Goal: Task Accomplishment & Management: Use online tool/utility

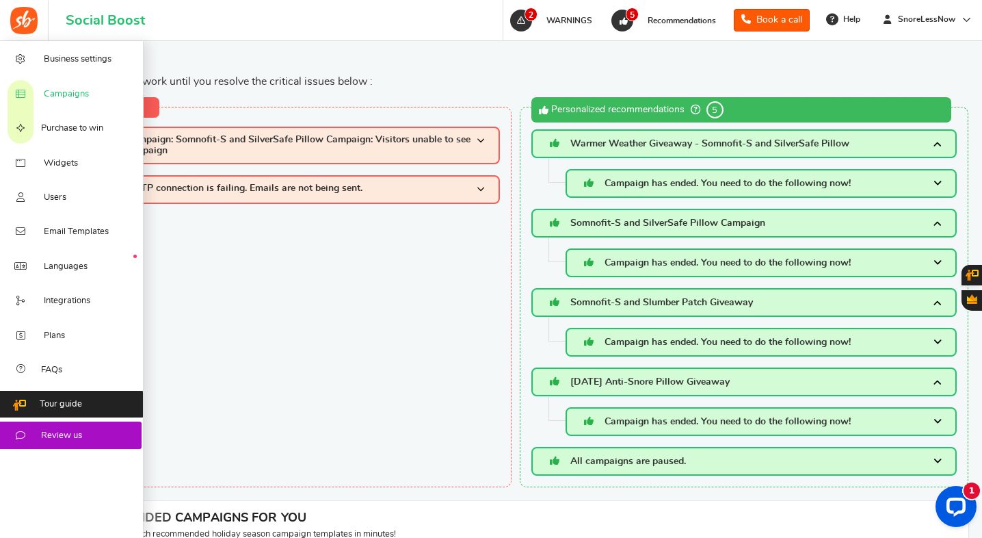
click at [66, 94] on span "Campaigns" at bounding box center [66, 94] width 45 height 12
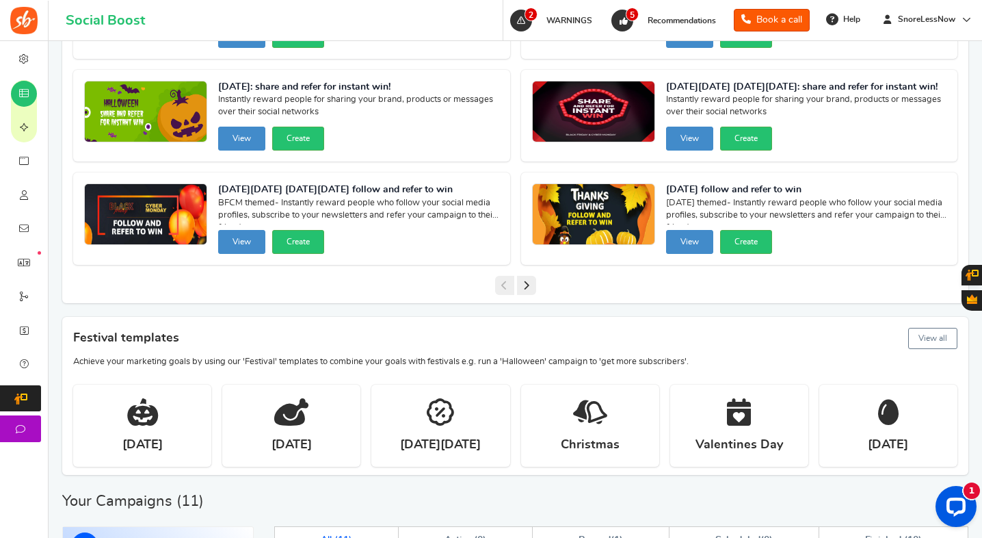
scroll to position [559, 0]
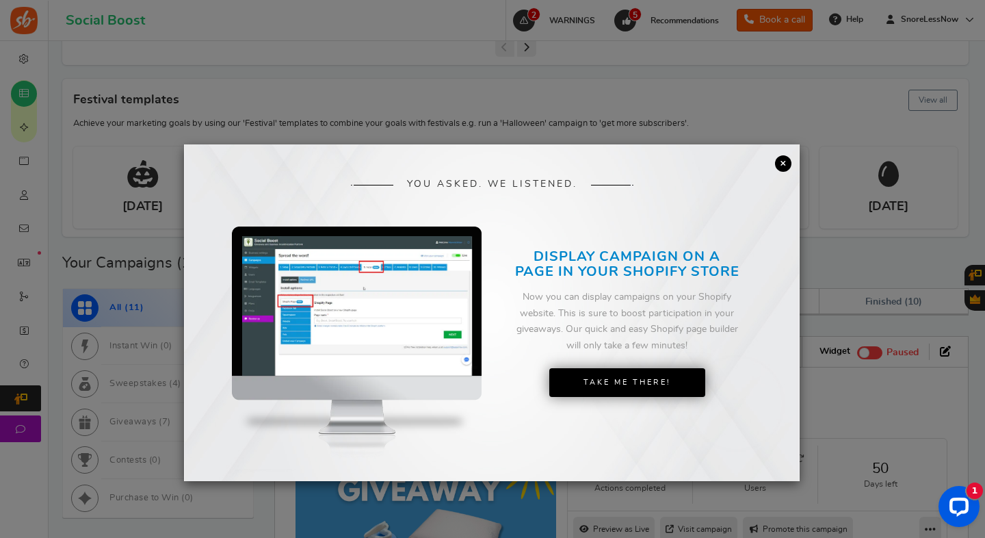
click at [782, 168] on link "×" at bounding box center [783, 163] width 16 height 16
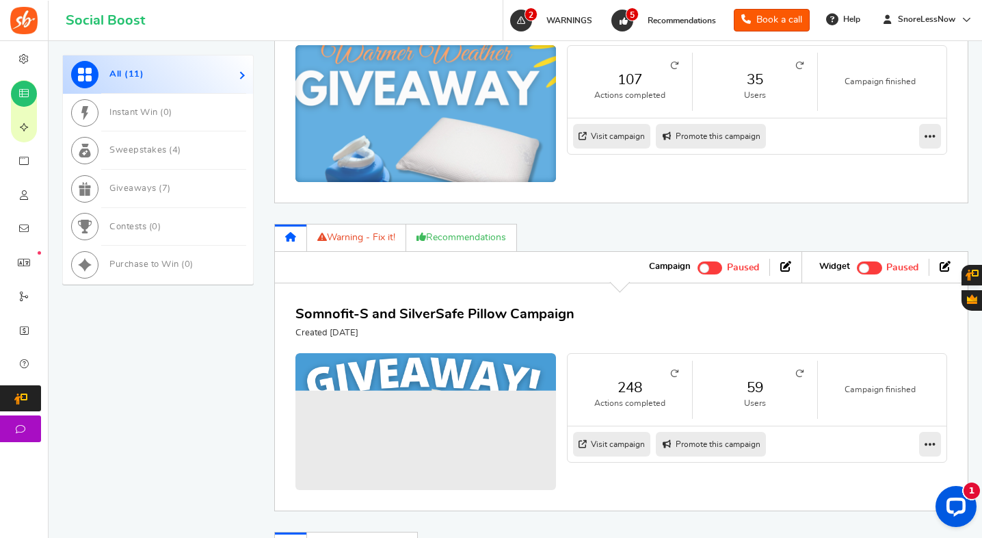
scroll to position [1262, 0]
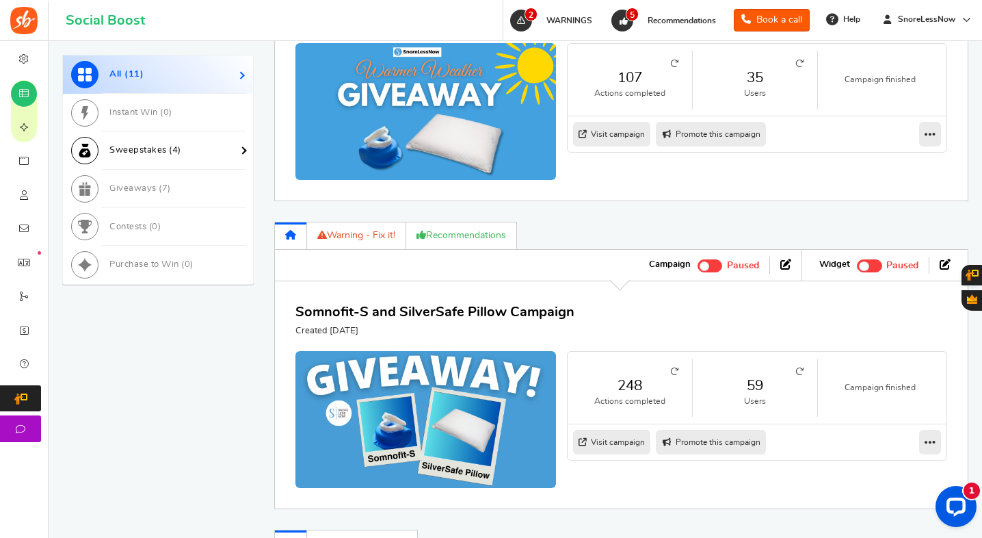
click at [153, 147] on span "Sweepstakes ( 4 )" at bounding box center [145, 150] width 72 height 9
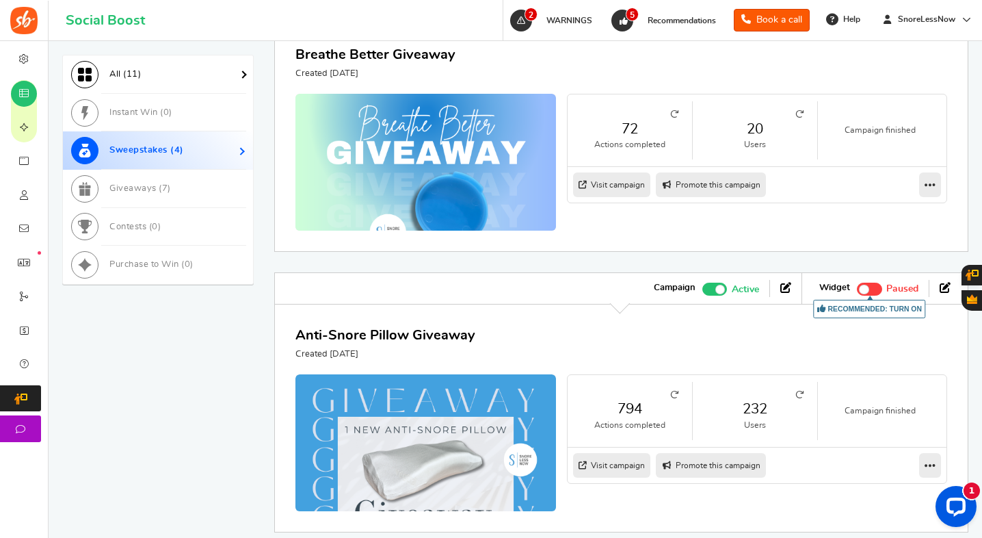
click at [133, 73] on span "11" at bounding box center [133, 74] width 12 height 9
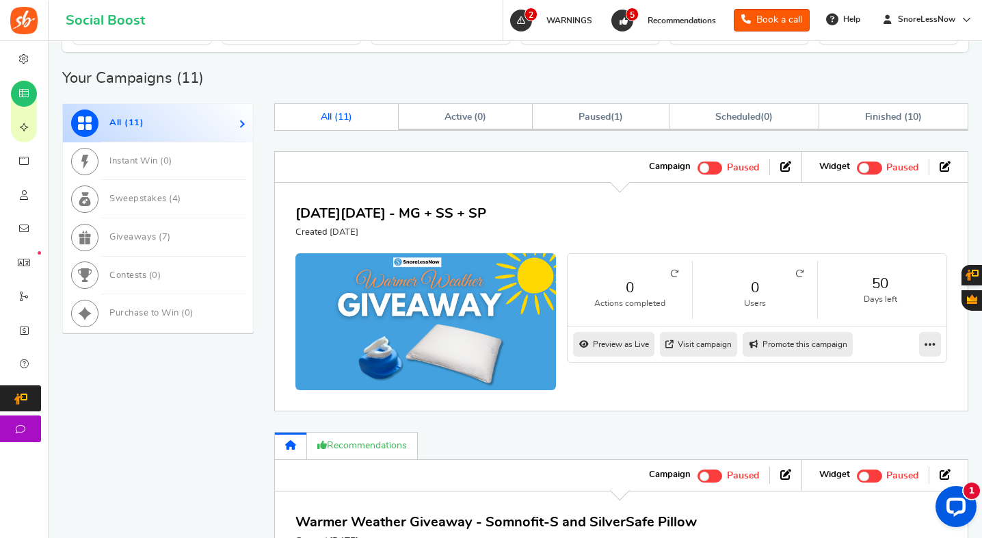
scroll to position [742, 0]
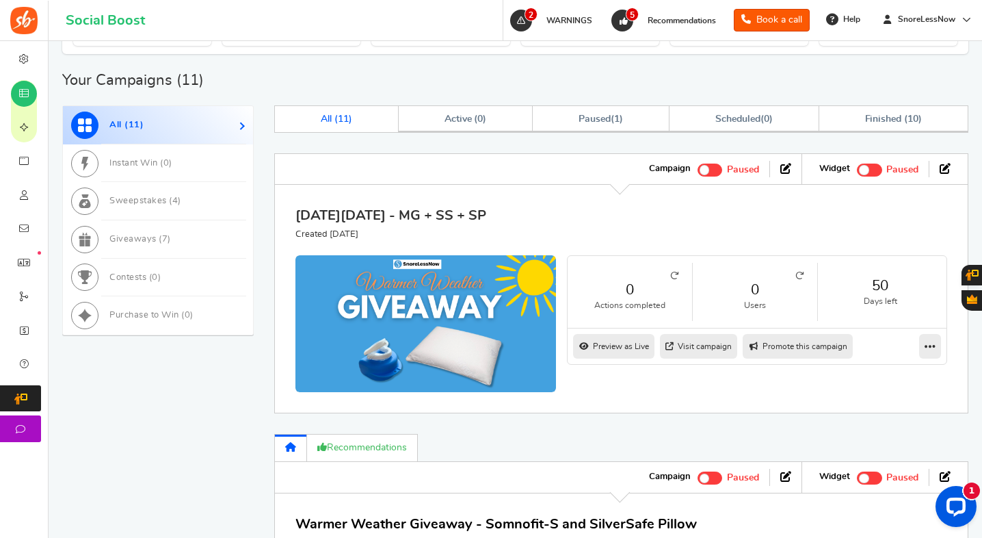
click at [371, 215] on link "[DATE][DATE] - MG + SS + SP" at bounding box center [390, 216] width 191 height 14
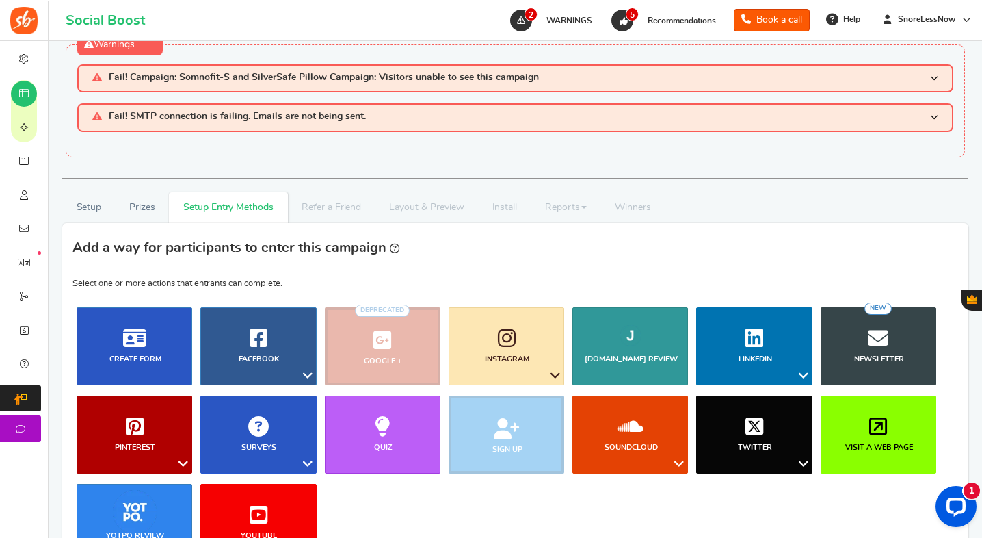
scroll to position [8, 0]
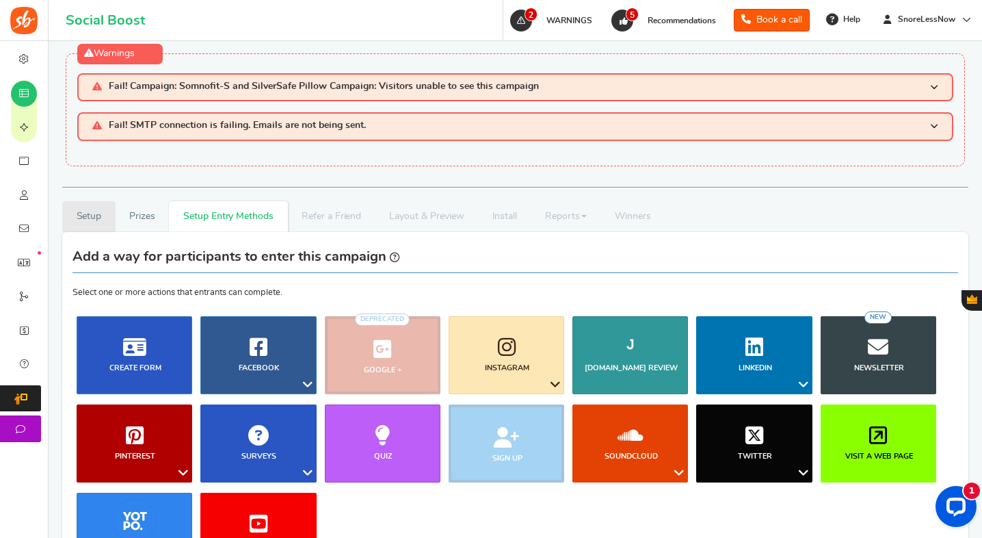
click at [90, 222] on link "Setup" at bounding box center [88, 216] width 53 height 31
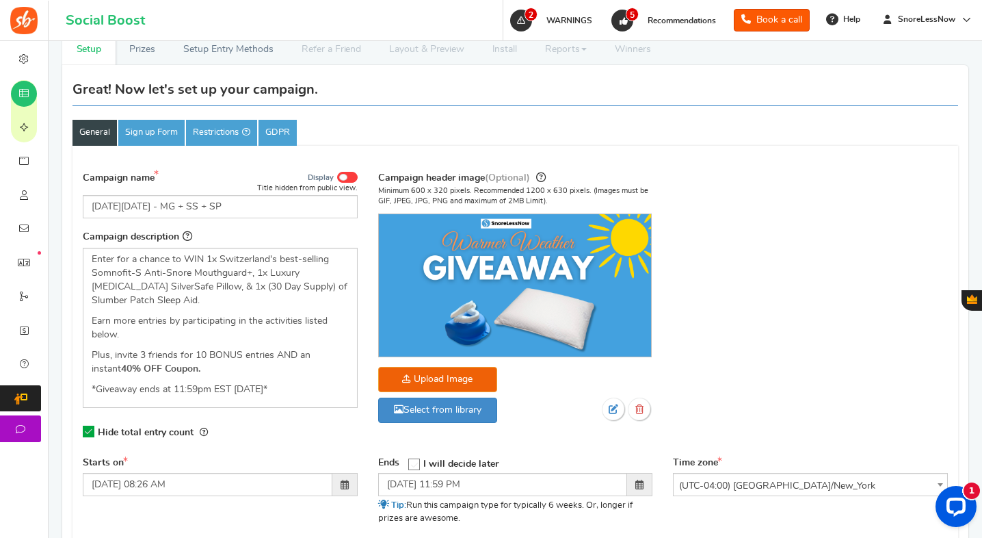
scroll to position [178, 0]
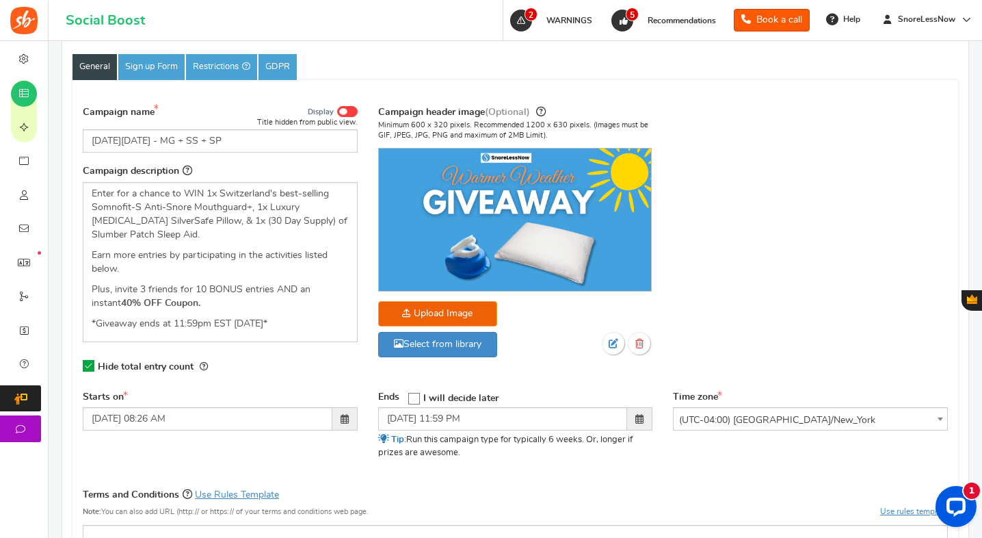
scroll to position [228, 0]
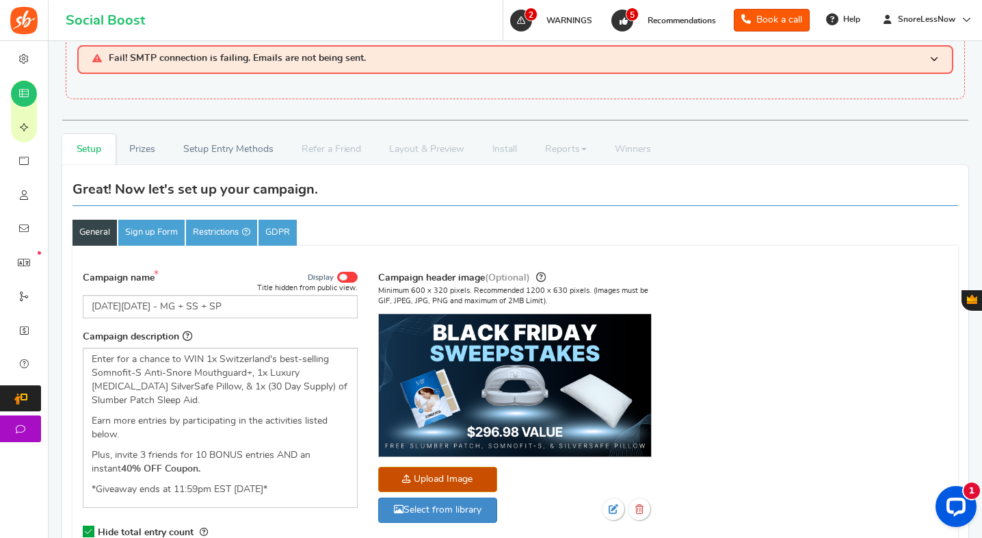
scroll to position [86, 0]
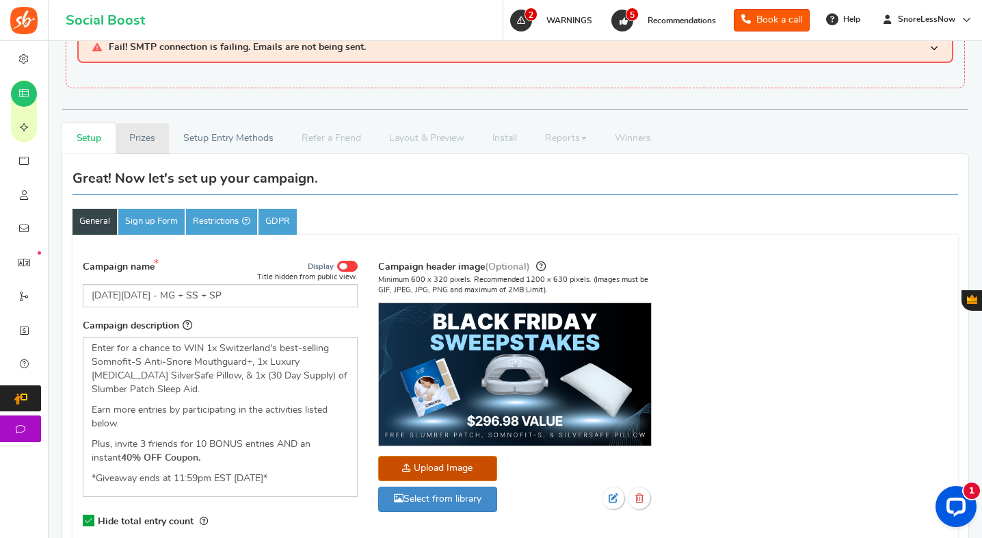
click at [150, 144] on link "Prizes" at bounding box center [143, 138] width 54 height 31
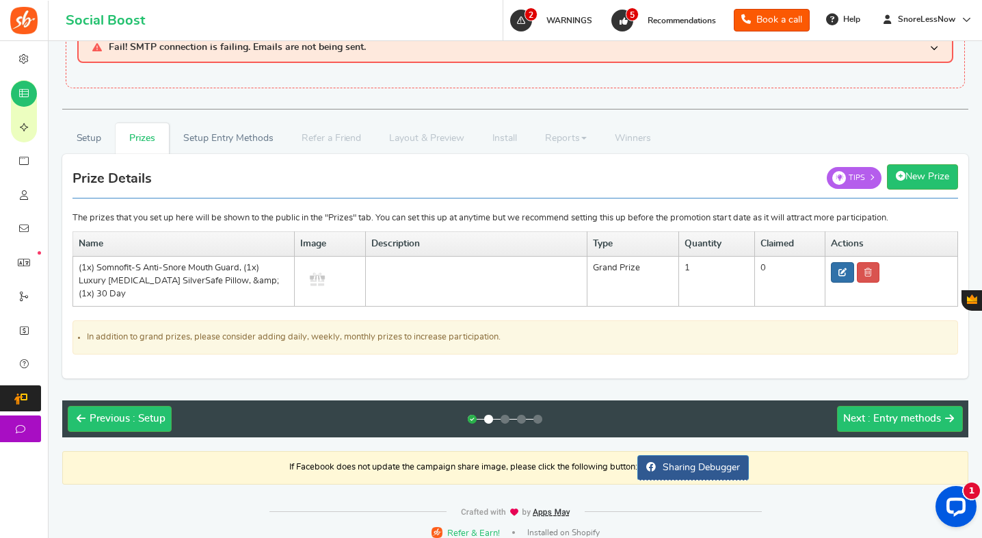
click at [839, 276] on icon at bounding box center [843, 272] width 8 height 8
type input "(1x) Somnofit-S Anti-Snore Mouth Guard, (1x) Luxury [MEDICAL_DATA] SilverSafe P…"
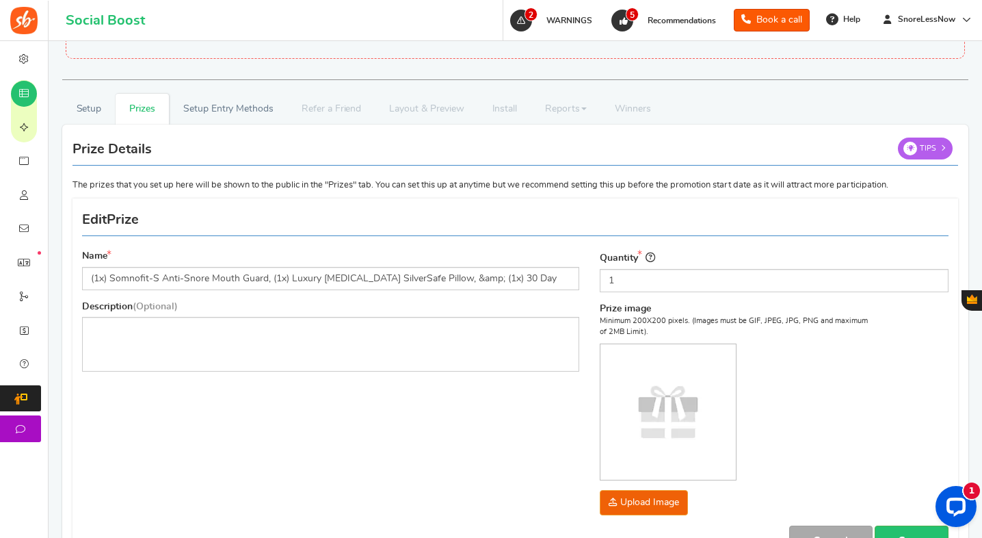
scroll to position [156, 0]
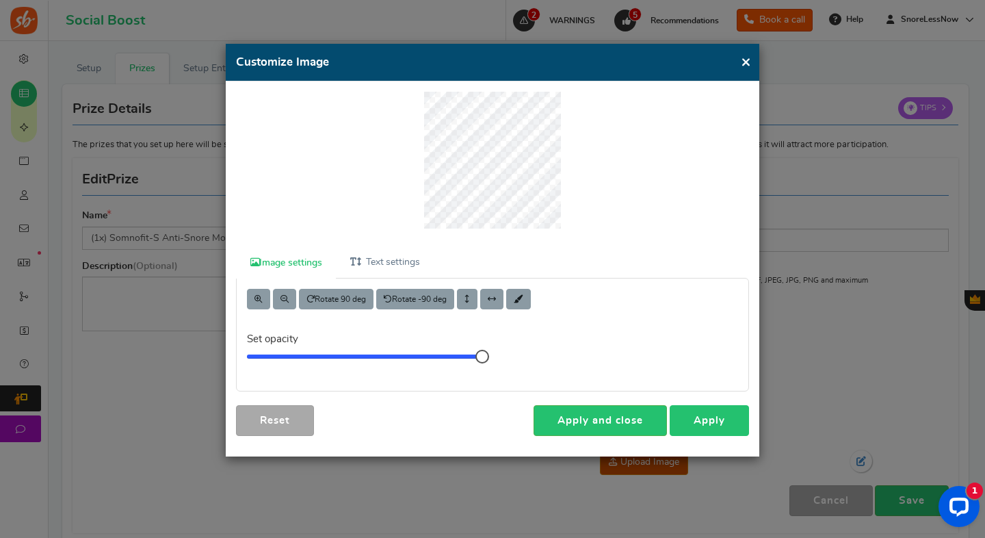
click at [699, 421] on link "Apply" at bounding box center [709, 420] width 79 height 31
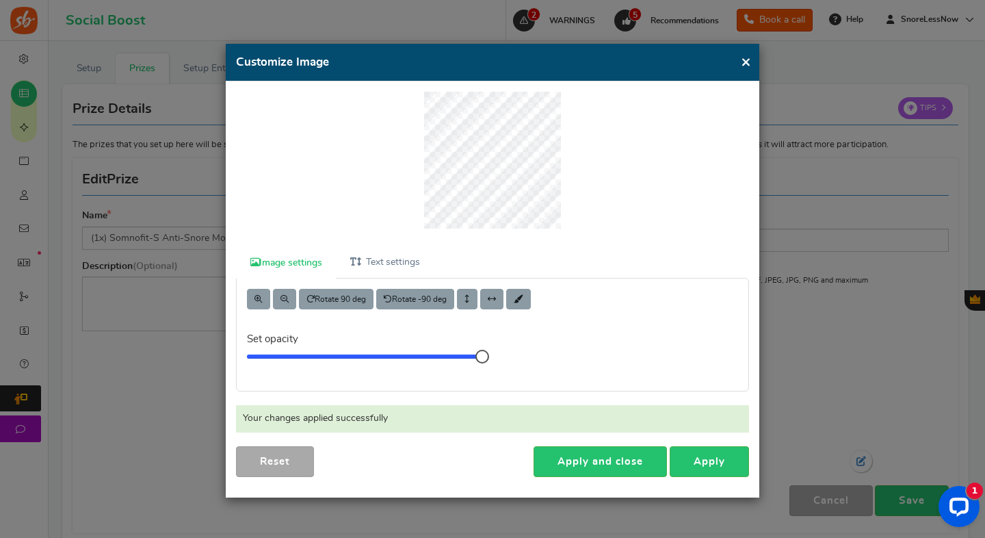
click at [746, 62] on button "×" at bounding box center [746, 61] width 10 height 17
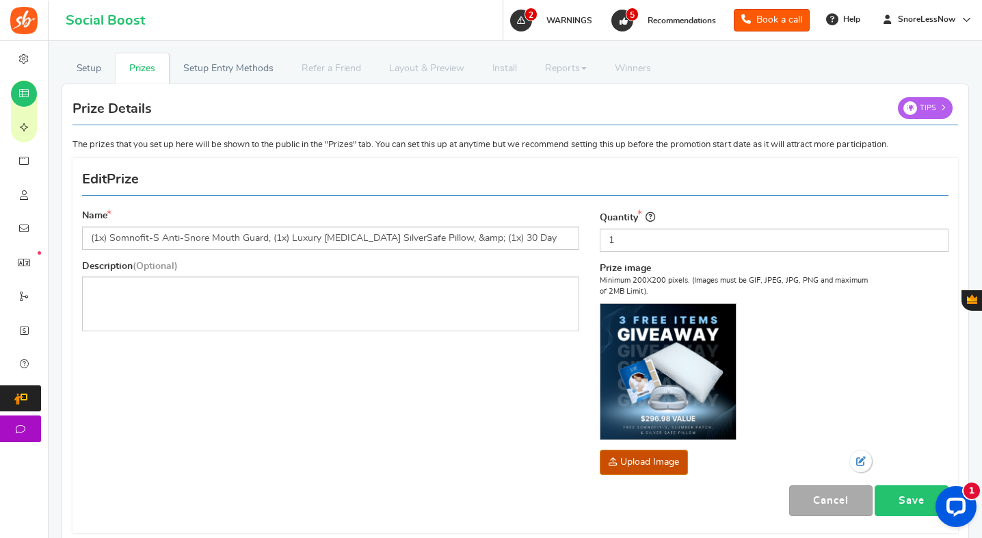
click at [912, 498] on link "Save" at bounding box center [912, 500] width 74 height 31
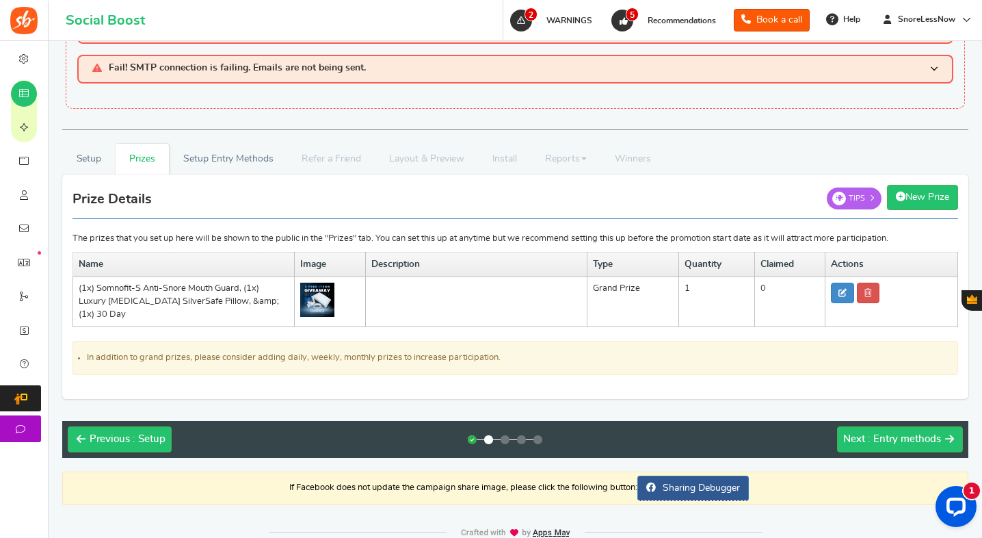
scroll to position [98, 0]
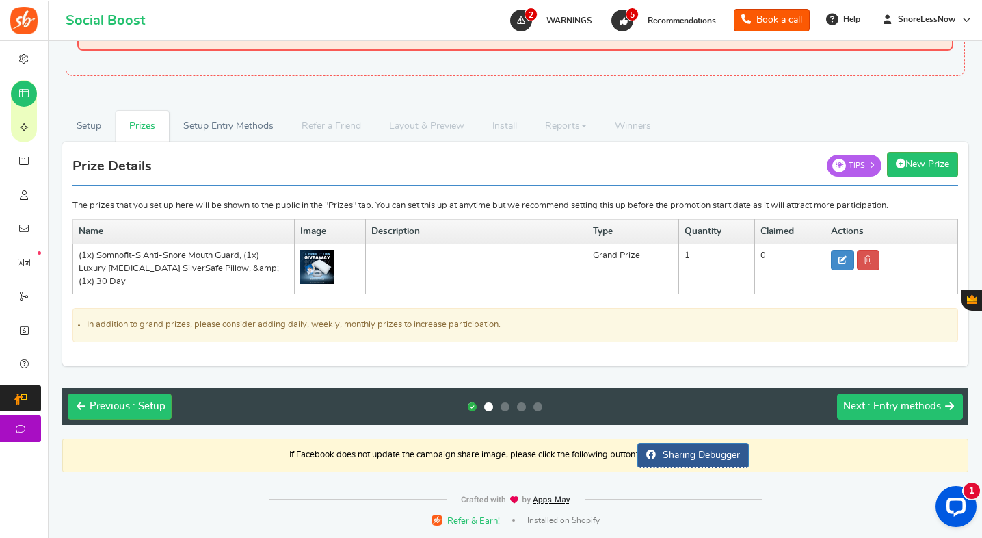
click at [863, 405] on span "Next" at bounding box center [854, 406] width 22 height 10
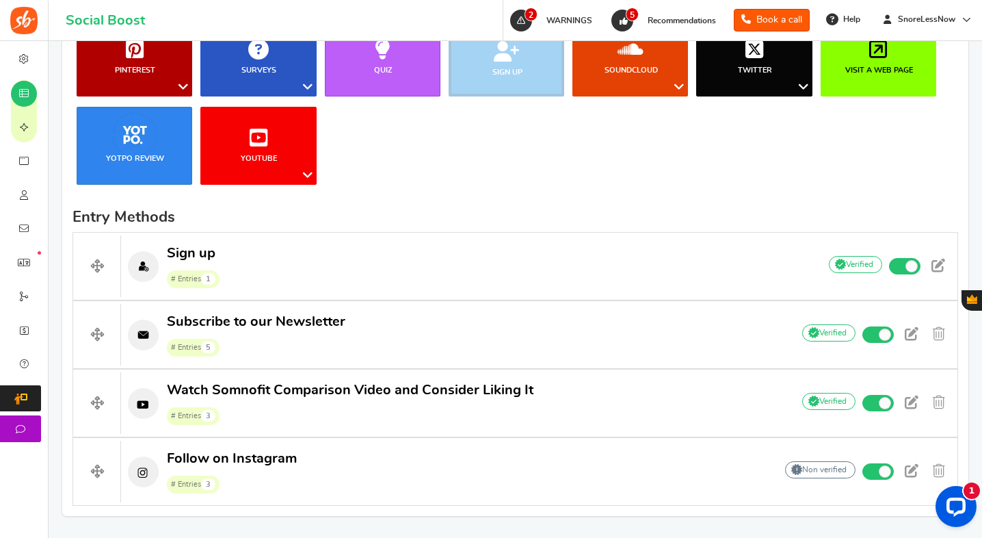
scroll to position [397, 0]
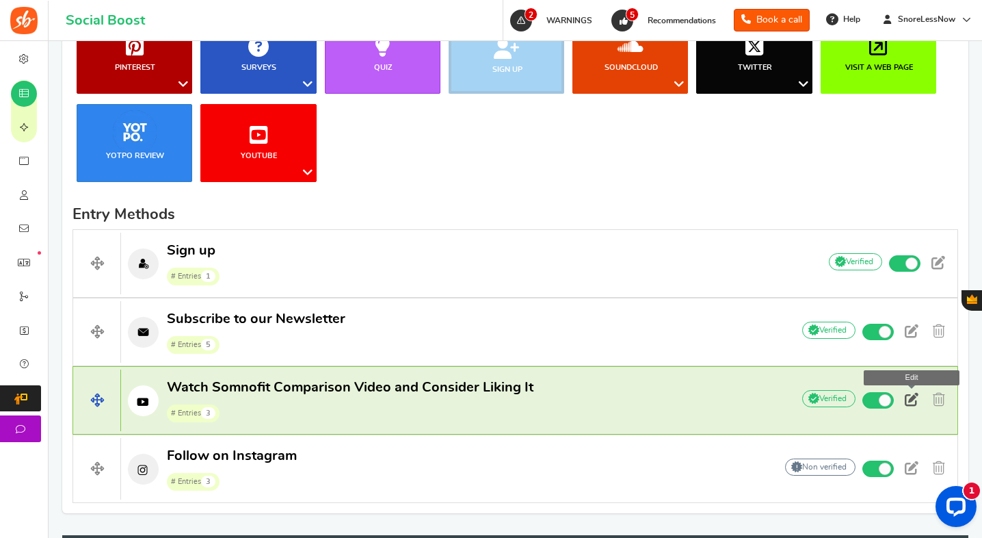
click at [908, 397] on span at bounding box center [912, 400] width 14 height 14
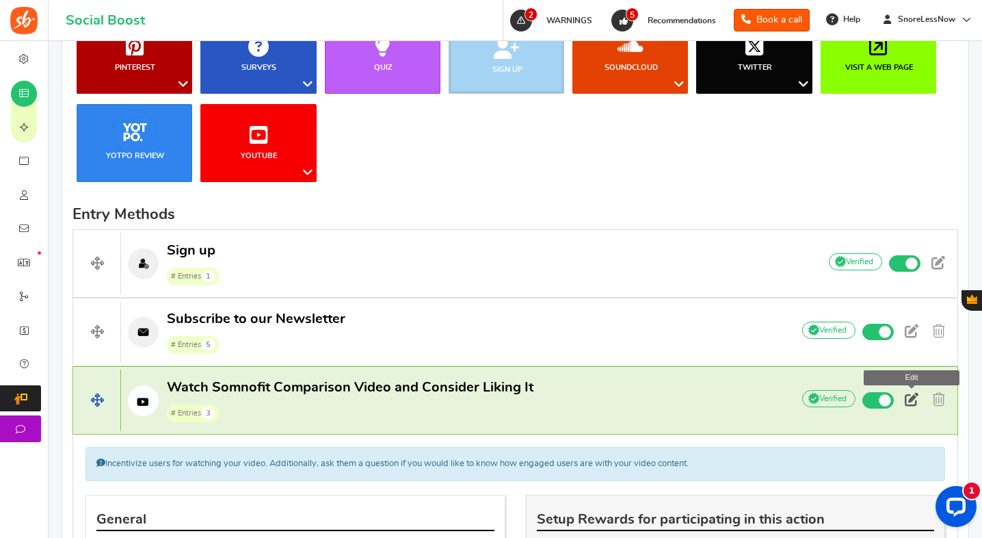
scroll to position [696, 0]
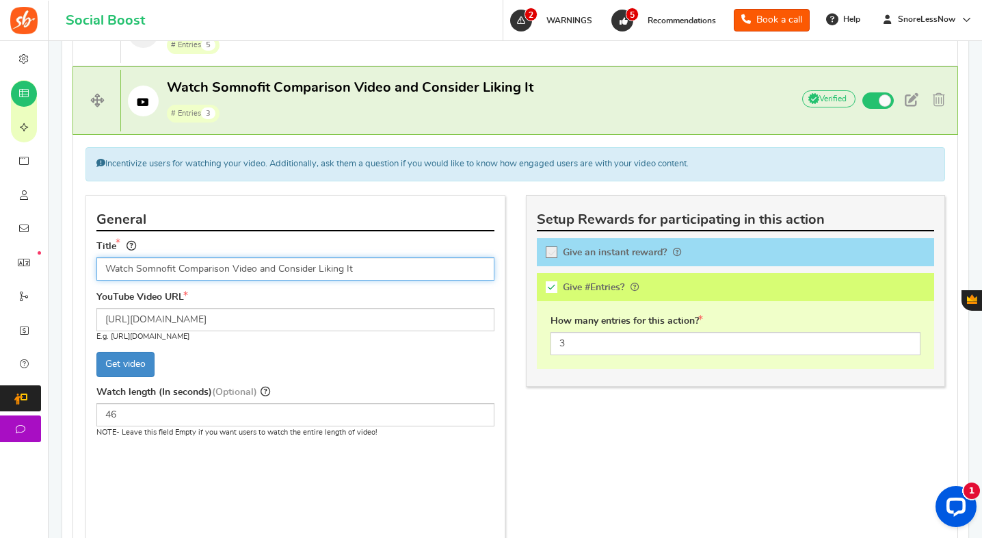
drag, startPoint x: 363, startPoint y: 267, endPoint x: 146, endPoint y: 259, distance: 217.7
click at [146, 259] on input "Watch Somnofit Comparison Video and Consider Liking It" at bounding box center [295, 268] width 398 height 23
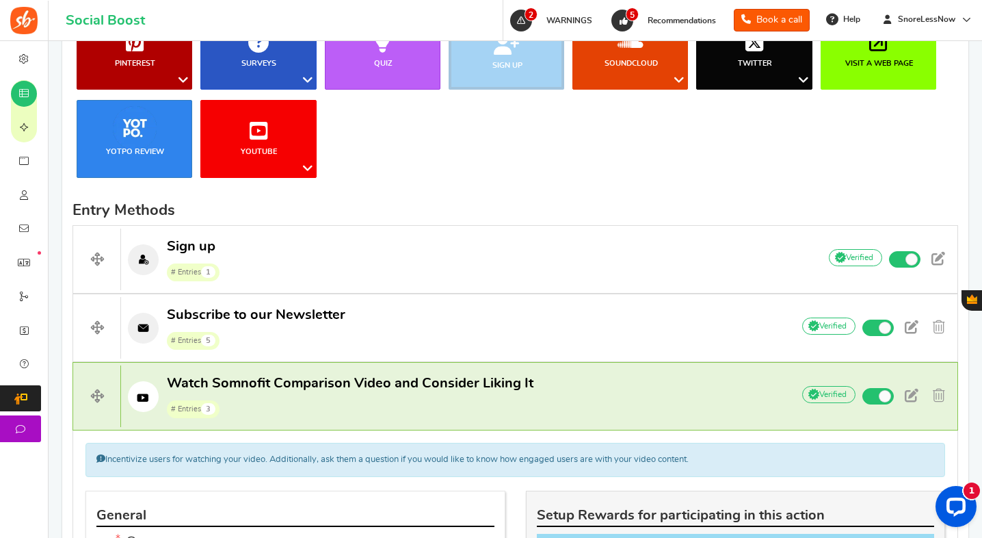
scroll to position [704, 0]
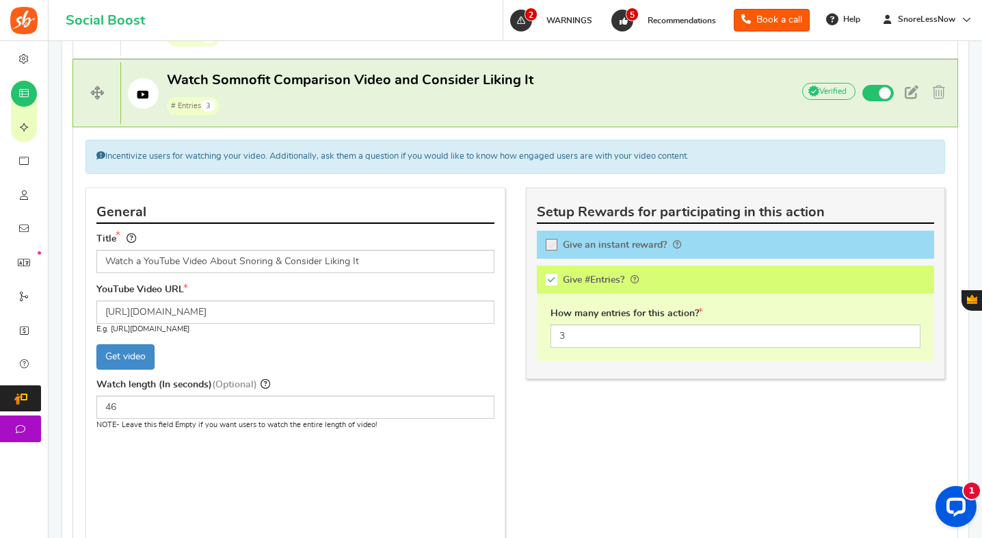
click at [410, 339] on div "YouTube Video URL [URL][DOMAIN_NAME] E.g. [URL][DOMAIN_NAME] Get video" at bounding box center [295, 329] width 419 height 93
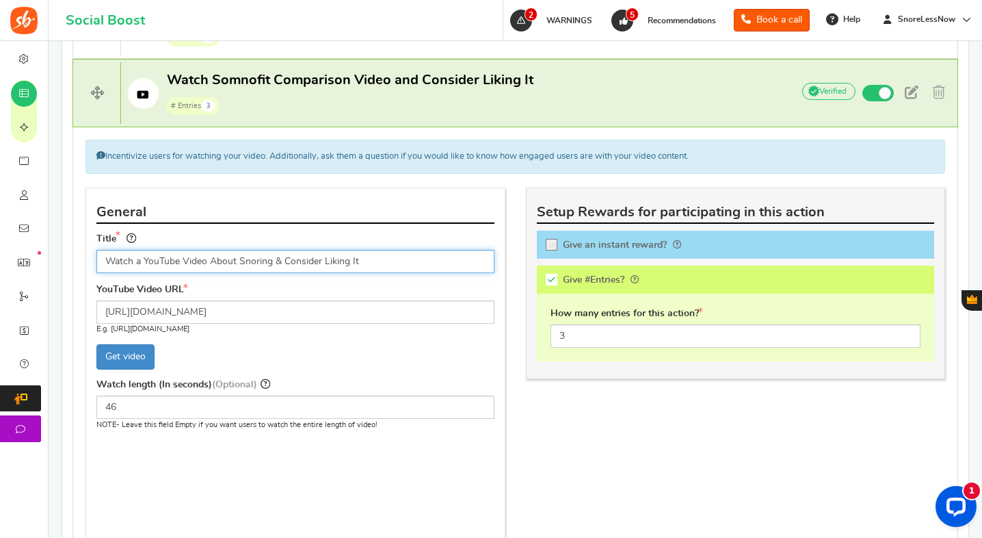
drag, startPoint x: 429, startPoint y: 260, endPoint x: 106, endPoint y: 263, distance: 322.8
click at [106, 263] on input "Watch a YouTube Video About Snoring & Consider Liking It" at bounding box center [295, 261] width 398 height 23
paste input "our short video about snoring — and if you find it helpful, give it a like!"
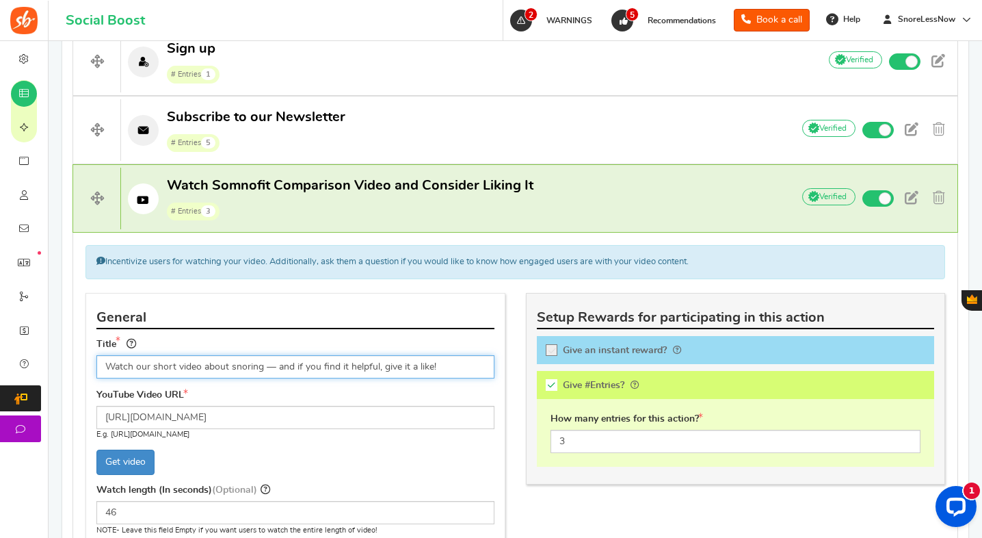
scroll to position [653, 0]
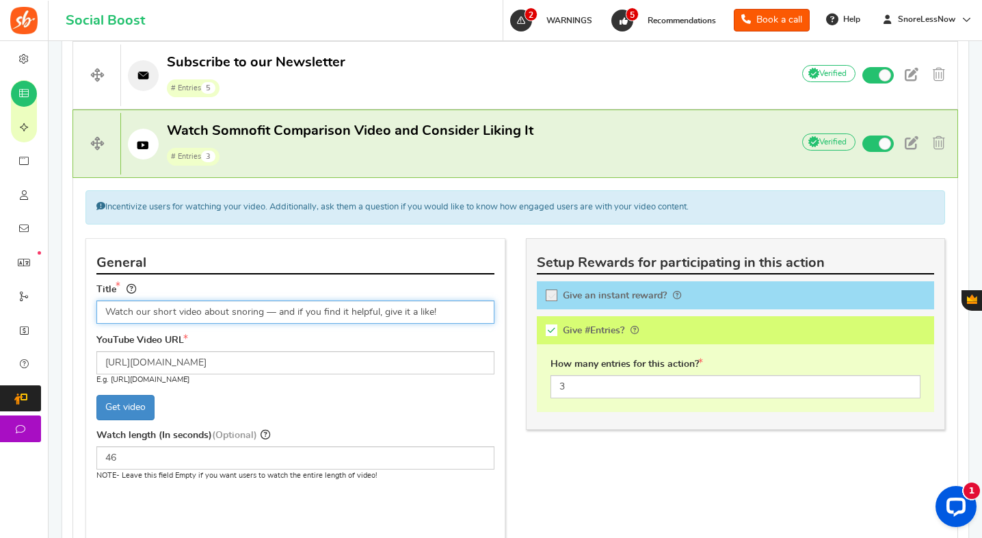
drag, startPoint x: 452, startPoint y: 308, endPoint x: 101, endPoint y: 304, distance: 351.6
click at [101, 304] on input "Watch our short video about snoring — and if you find it helpful, give it a lik…" at bounding box center [295, 311] width 398 height 23
paste input "Our Short Video About Snoring — and If You Find It Helpful, Give It a L"
type input "Watch Our Short Video About Snoring — and If You Find It Helpful, Give It a Lik…"
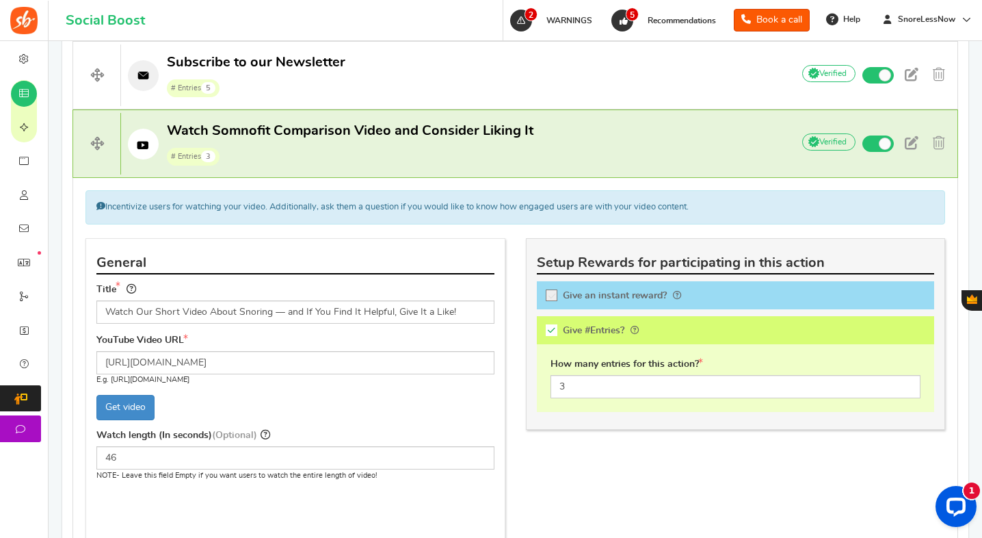
click at [226, 267] on h4 "General" at bounding box center [295, 263] width 398 height 22
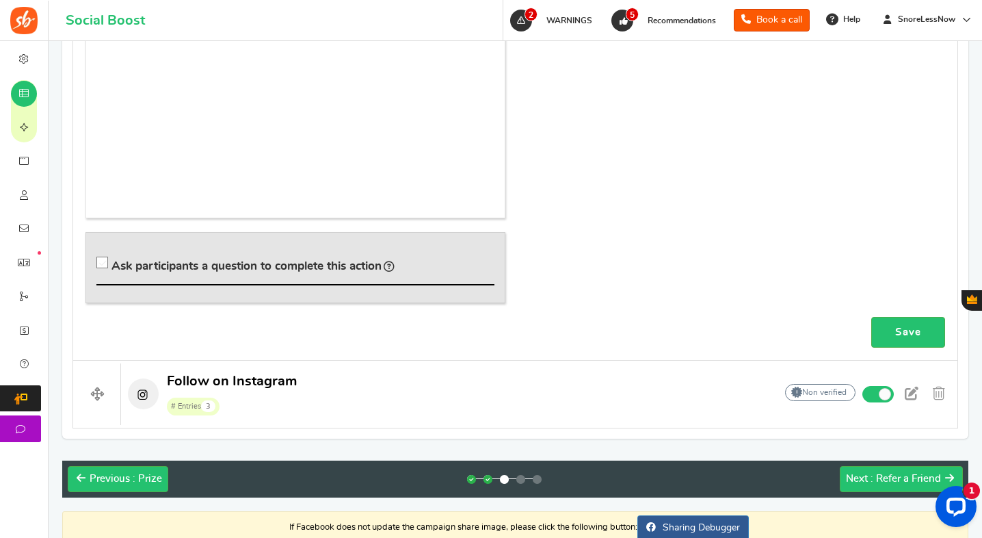
scroll to position [1161, 0]
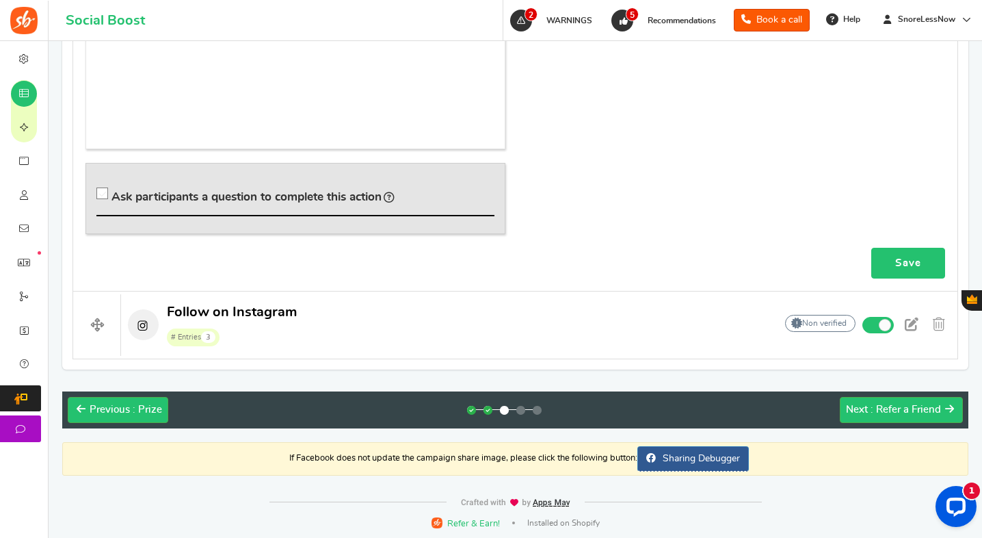
click at [884, 252] on link "Save" at bounding box center [908, 263] width 74 height 31
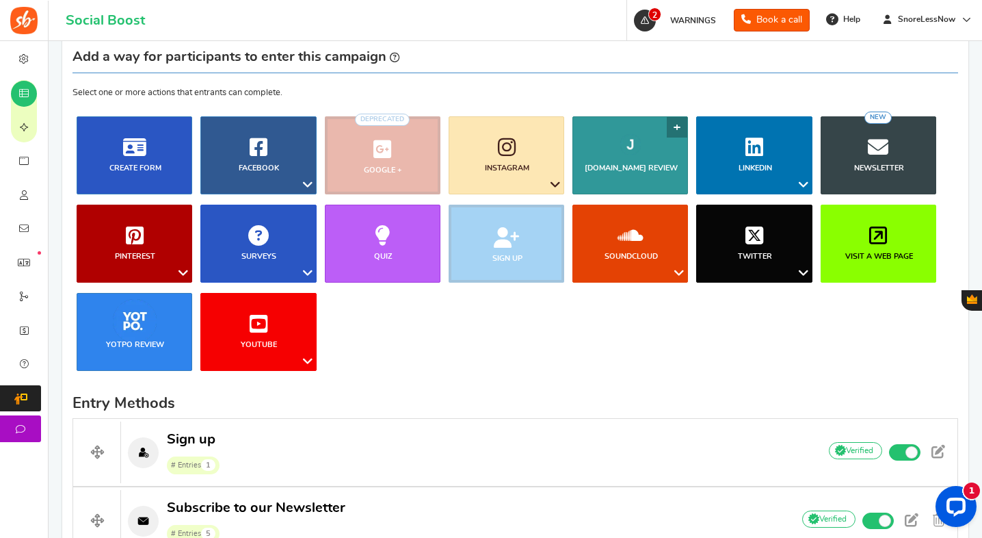
scroll to position [253, 0]
